Goal: Information Seeking & Learning: Understand process/instructions

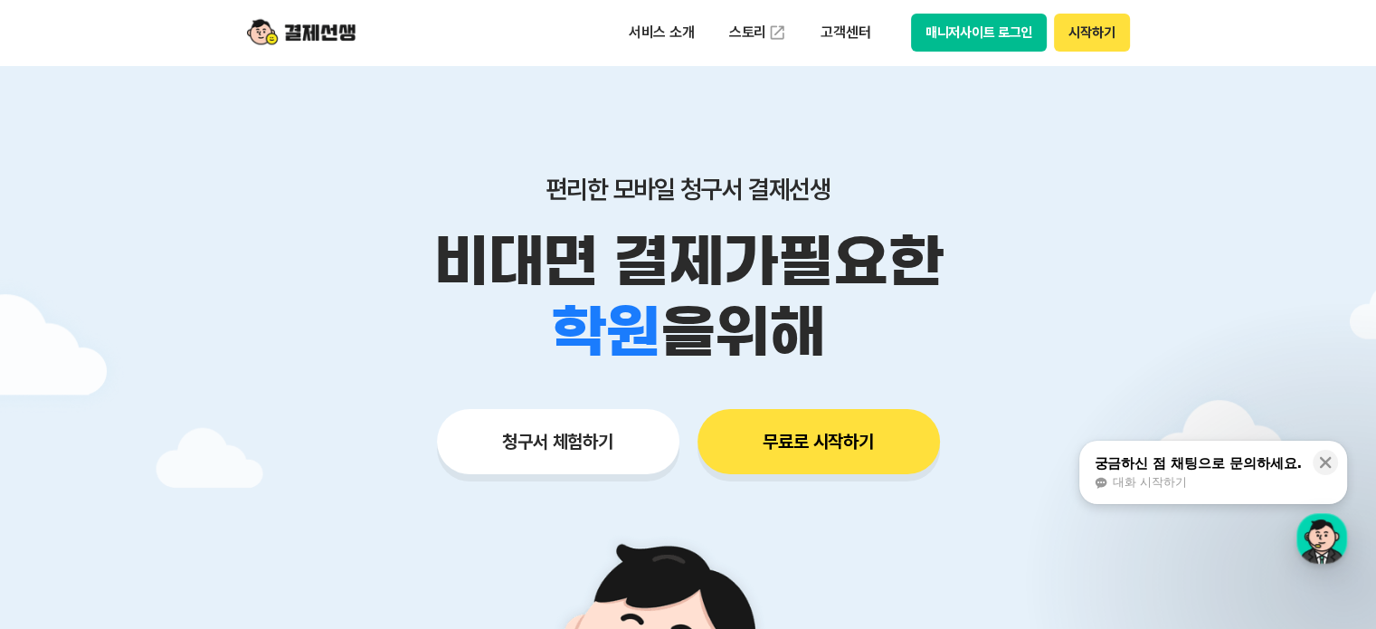
drag, startPoint x: 1101, startPoint y: 32, endPoint x: 1003, endPoint y: 52, distance: 100.8
click at [1017, 60] on div "서비스 소개 스토리 고객센터 매니저사이트 로그인 시작하기" at bounding box center [688, 32] width 927 height 65
click at [994, 46] on button "매니저사이트 로그인" at bounding box center [979, 33] width 137 height 38
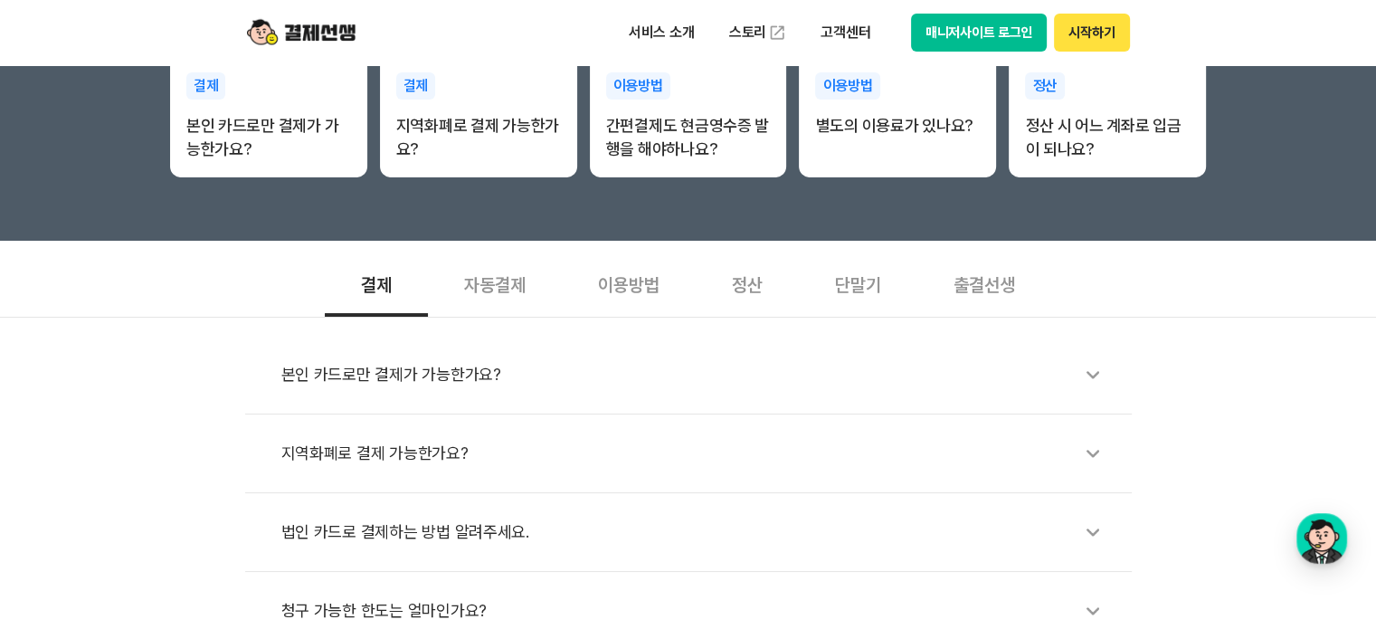
scroll to position [543, 0]
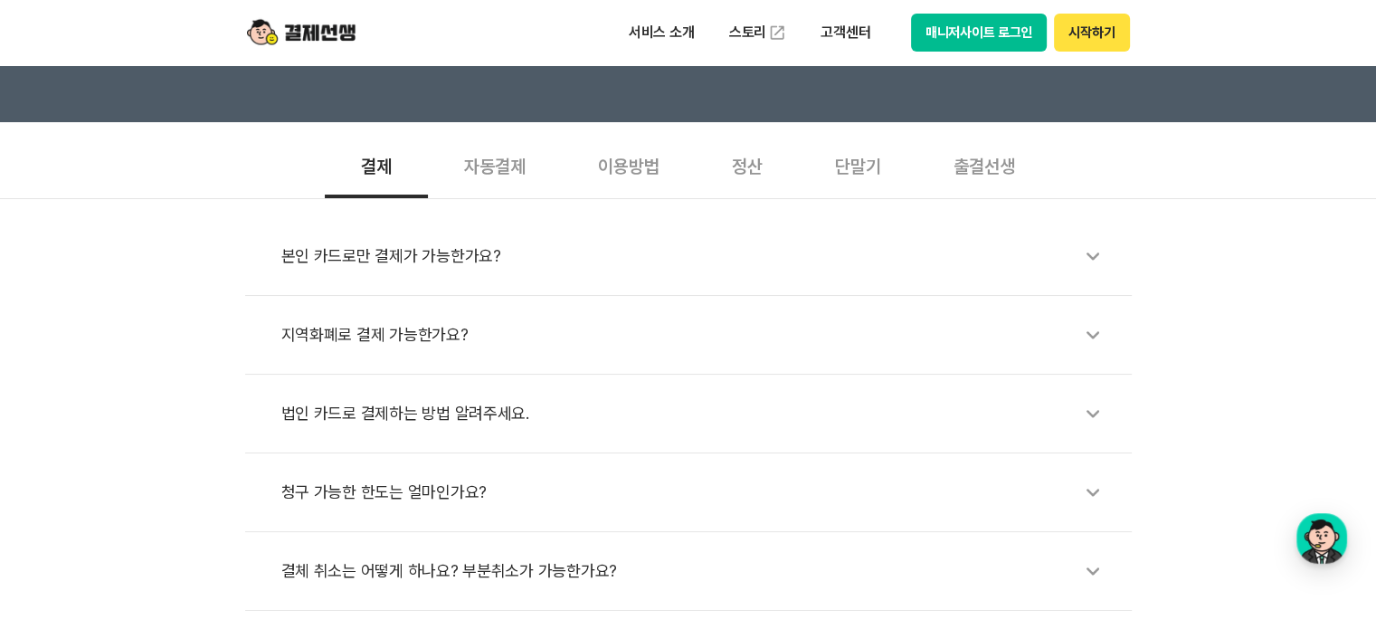
click at [493, 167] on div "자동결제" at bounding box center [495, 164] width 134 height 67
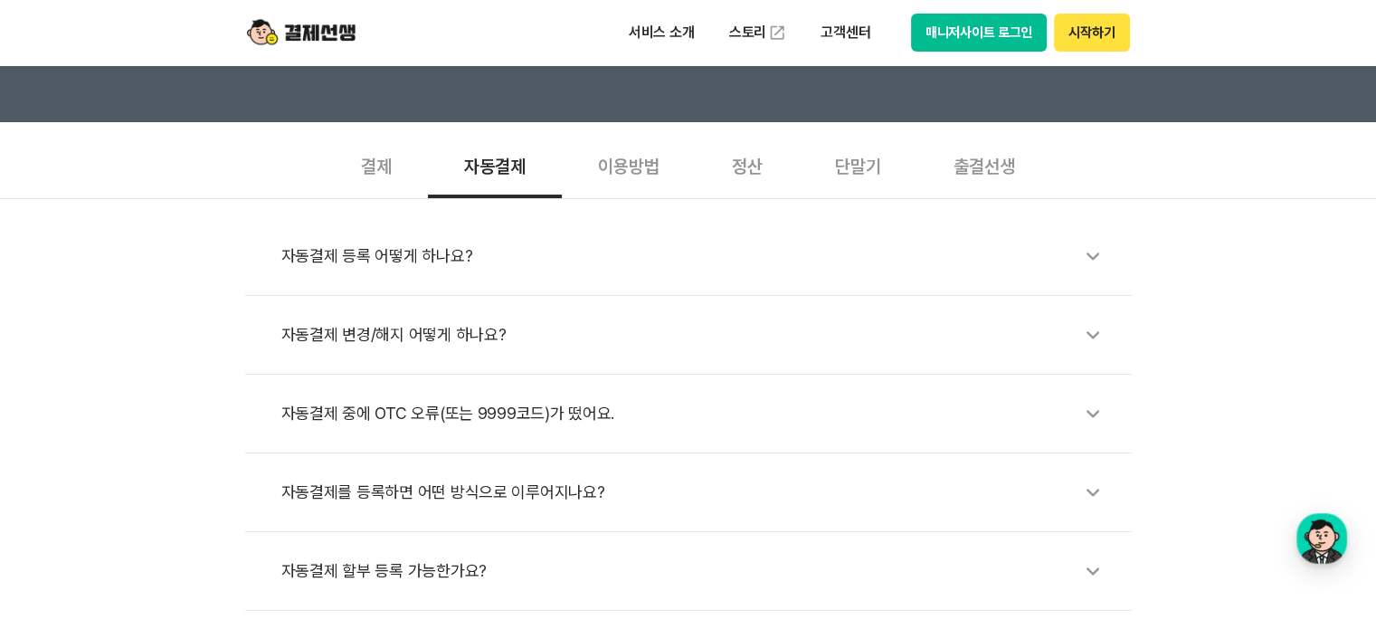
click at [452, 260] on div "자동결제 등록 어떻게 하나요?" at bounding box center [697, 256] width 833 height 42
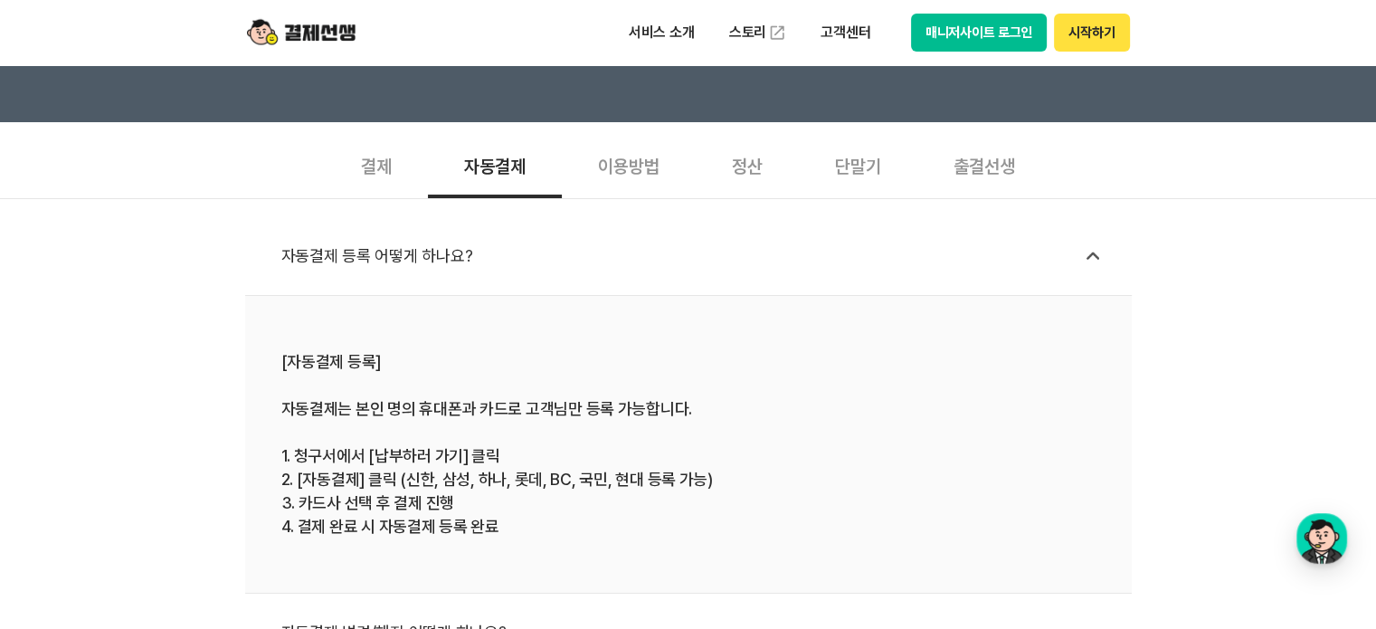
click at [606, 186] on div "이용방법" at bounding box center [629, 164] width 134 height 67
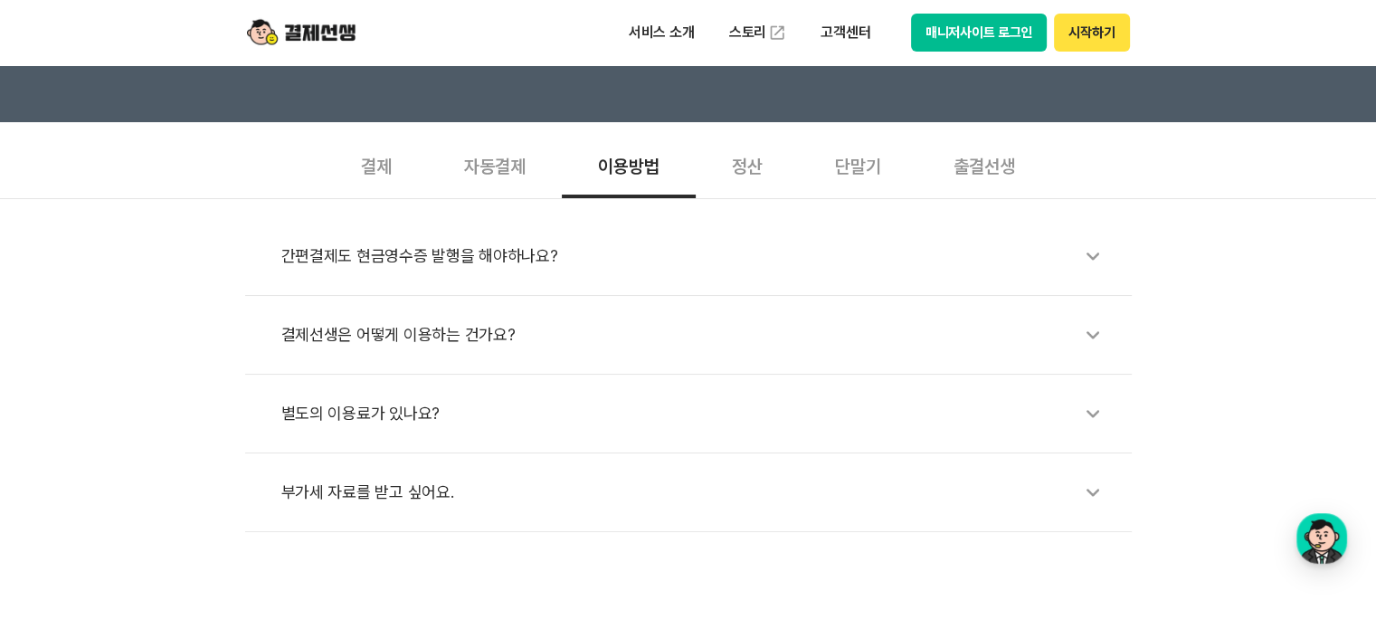
click at [780, 192] on div "정산" at bounding box center [747, 164] width 103 height 67
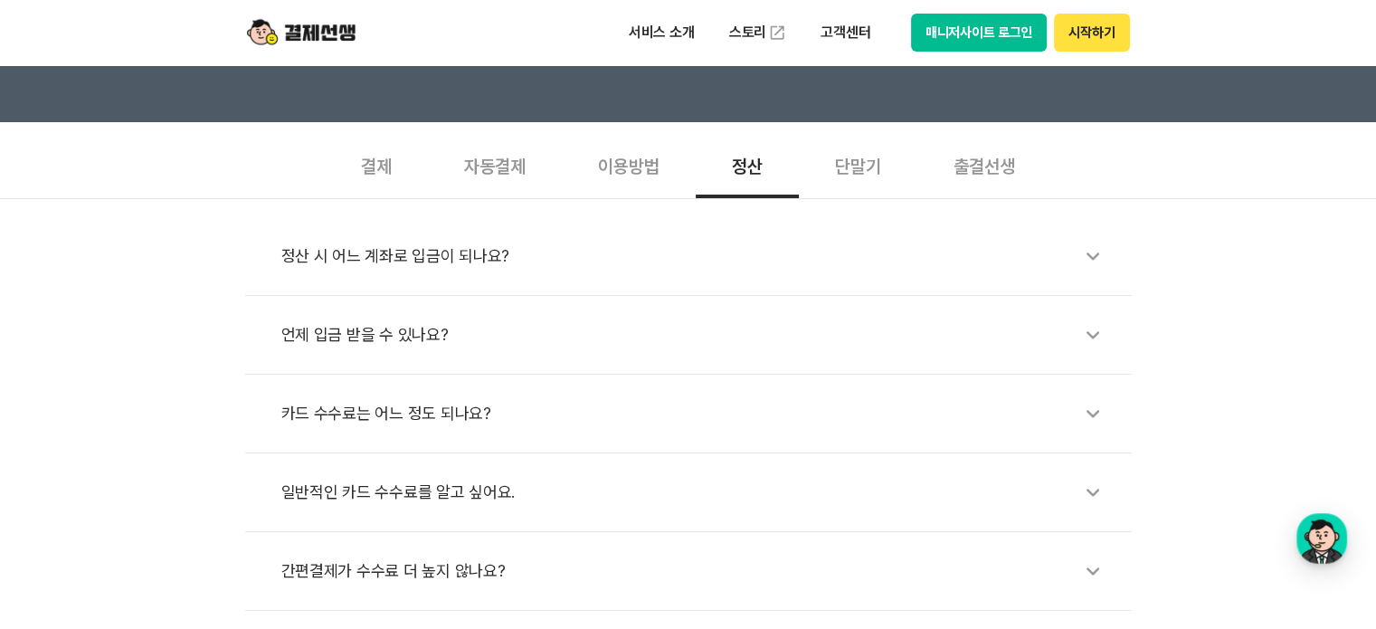
click at [851, 171] on div "단말기" at bounding box center [858, 164] width 119 height 67
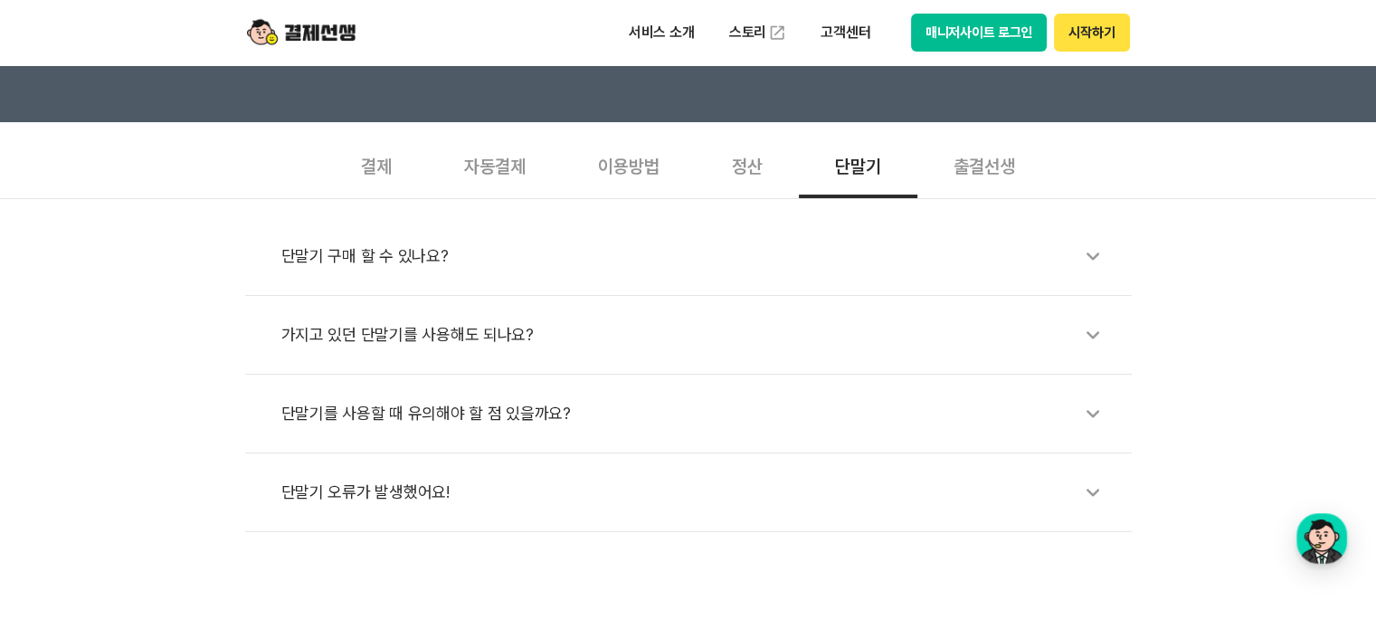
click at [994, 176] on div "출결선생" at bounding box center [985, 164] width 134 height 67
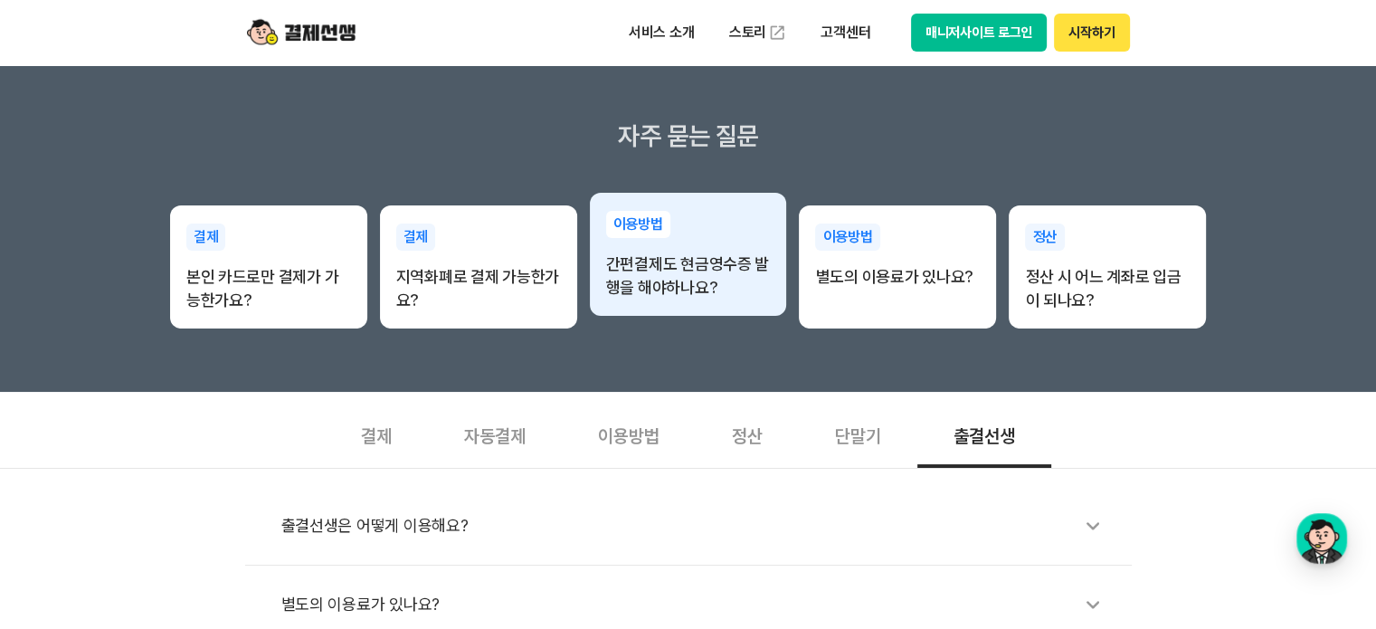
scroll to position [271, 0]
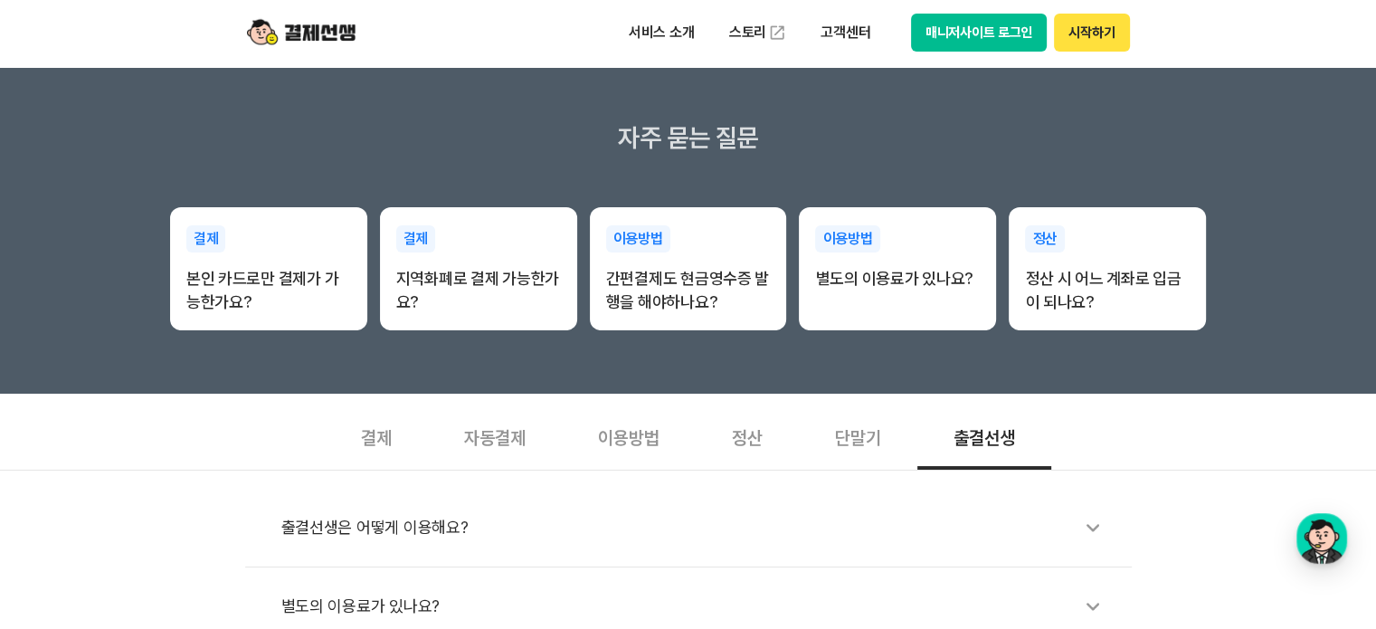
click at [376, 449] on div "결제" at bounding box center [376, 436] width 103 height 67
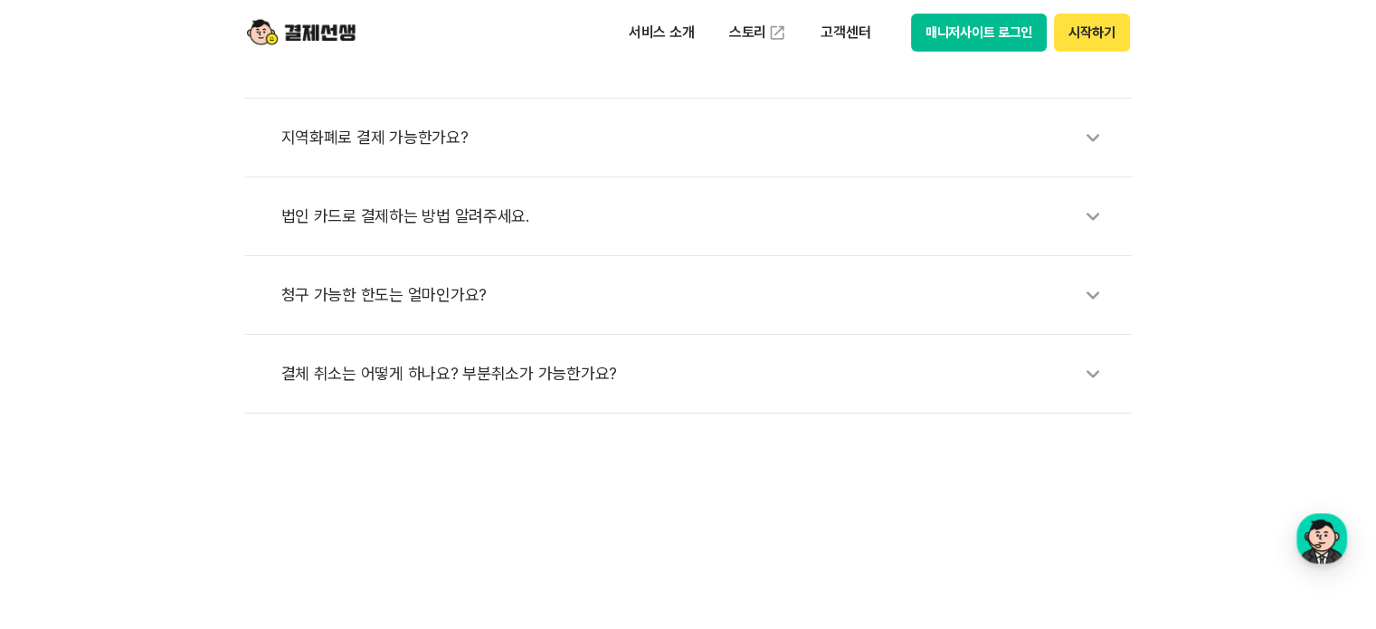
scroll to position [905, 0]
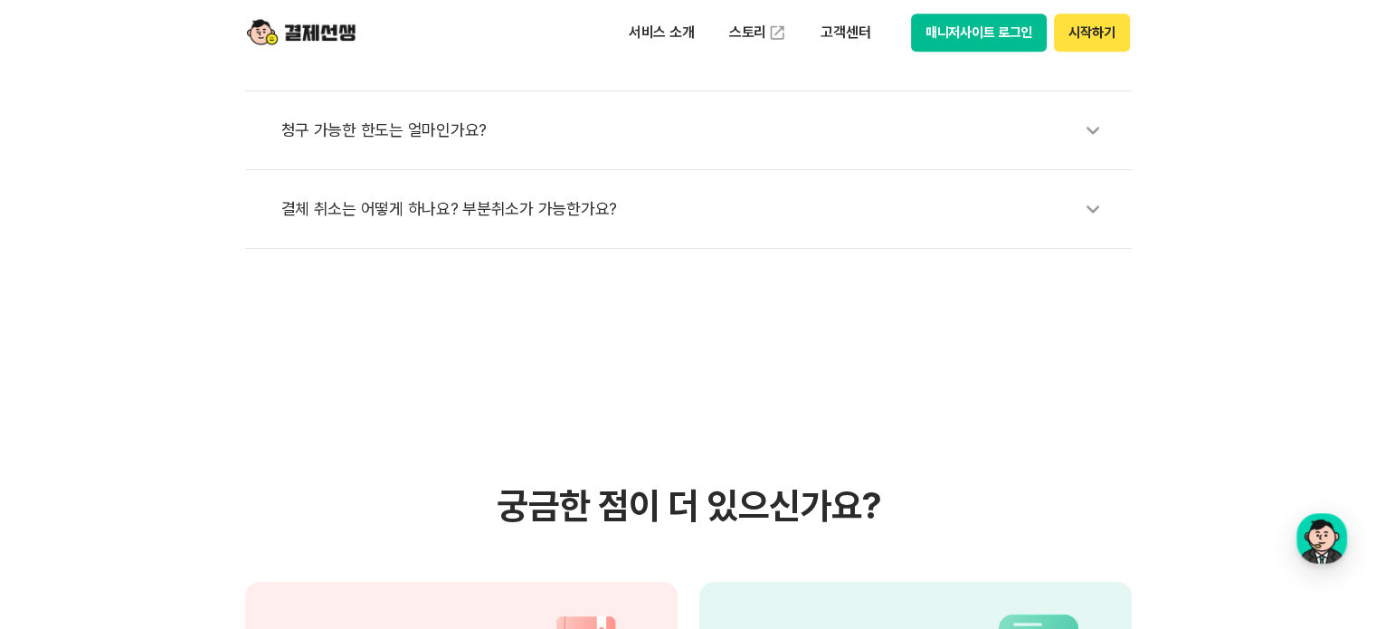
click at [543, 235] on li "결체 취소는 어떻게 하나요? 부분취소가 가능한가요?" at bounding box center [688, 209] width 887 height 79
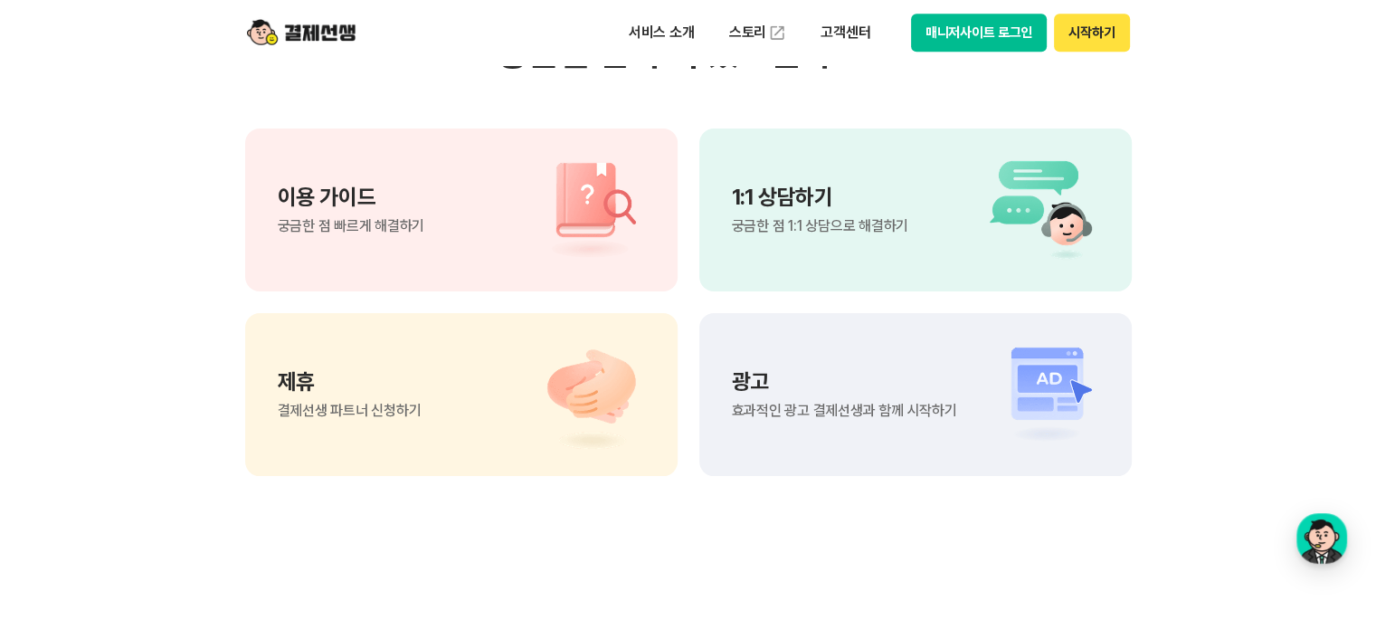
scroll to position [1629, 0]
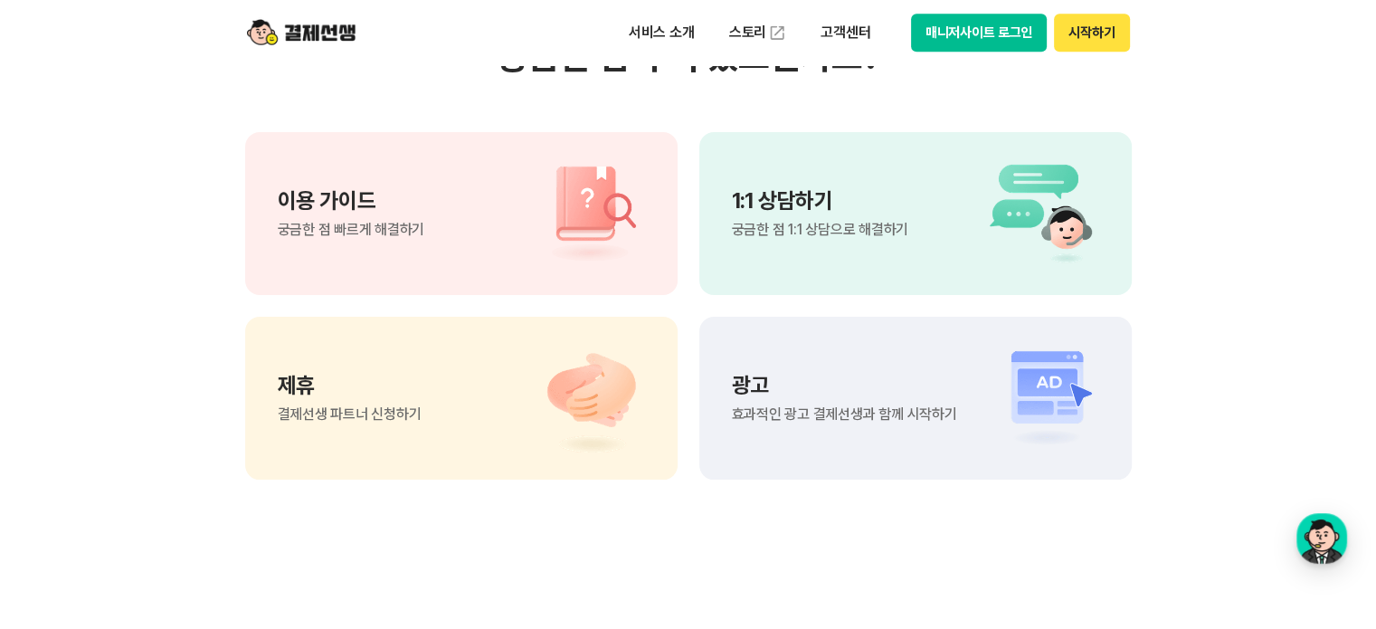
click at [934, 205] on div "1:1 상담하기 궁금한 점 1:1 상담으로 해결하기" at bounding box center [915, 213] width 433 height 163
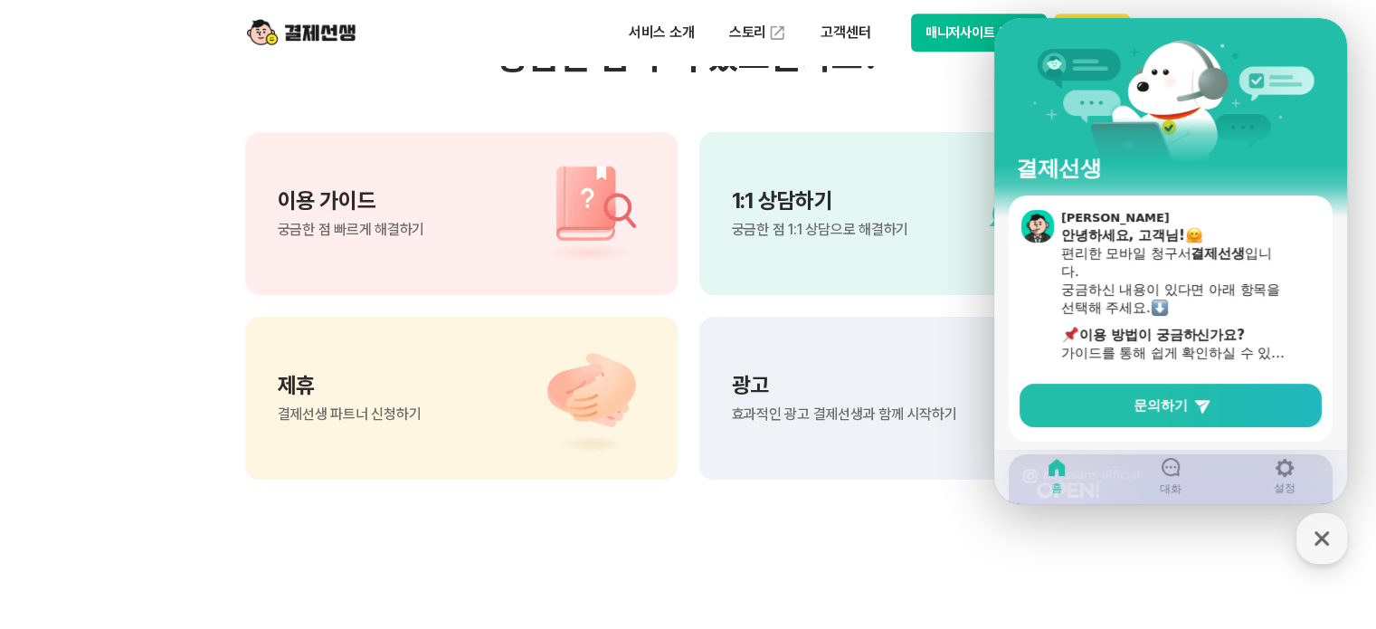
click at [336, 239] on div "이용 가이드 궁금한 점 빠르게 해결하기" at bounding box center [461, 213] width 433 height 163
